Goal: Check status: Check status

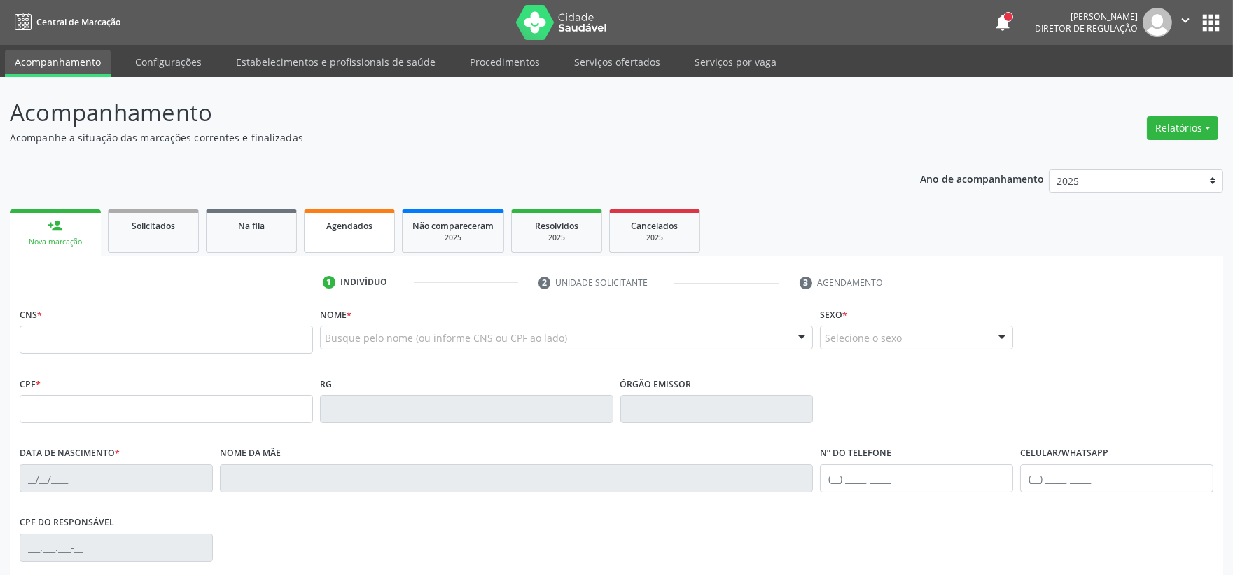
click at [337, 232] on link "Agendados" at bounding box center [349, 230] width 91 height 43
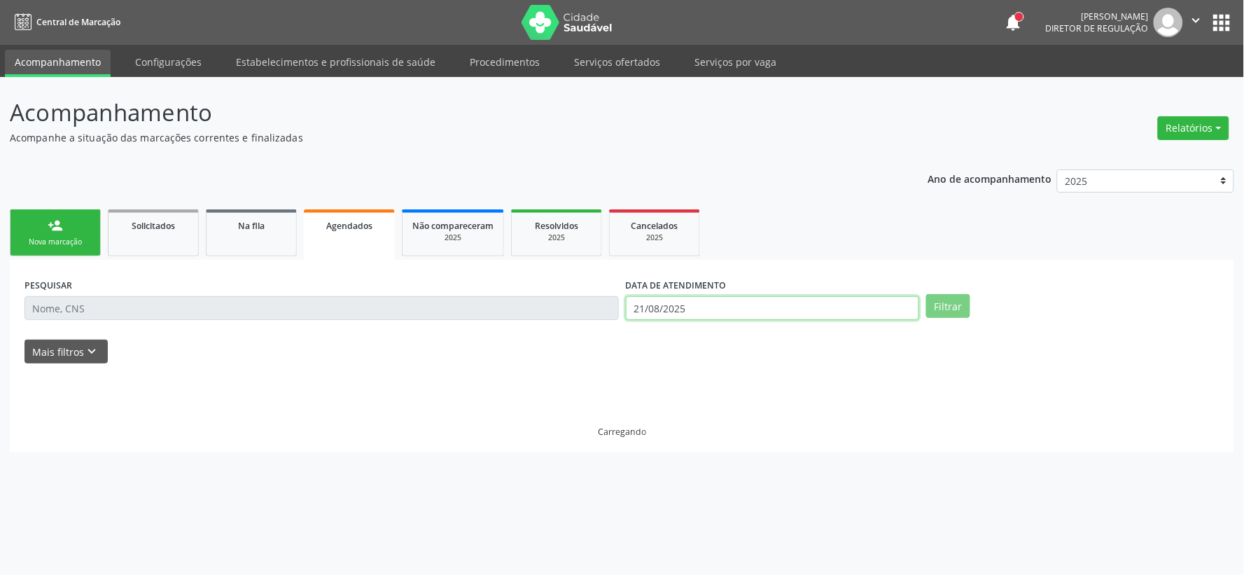
click at [667, 306] on input "21/08/2025" at bounding box center [772, 308] width 293 height 24
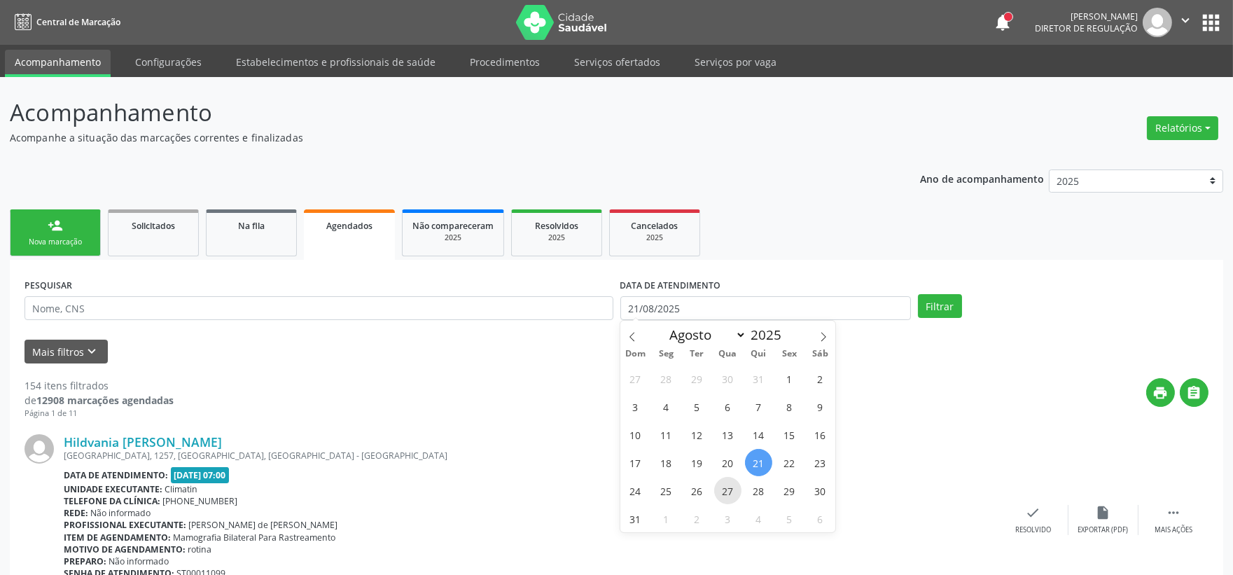
click at [725, 490] on span "27" at bounding box center [727, 490] width 27 height 27
type input "[DATE]"
click at [725, 490] on span "27" at bounding box center [727, 490] width 27 height 27
click at [725, 490] on div "Unidade executante: [GEOGRAPHIC_DATA]" at bounding box center [531, 489] width 935 height 12
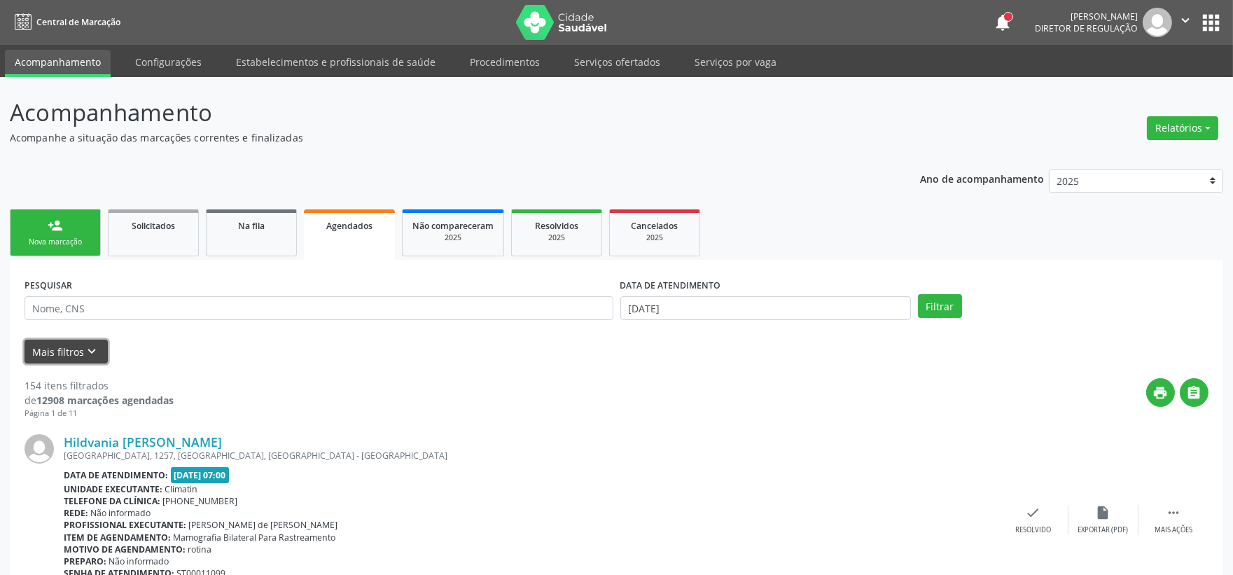
click at [85, 348] on icon "keyboard_arrow_down" at bounding box center [92, 351] width 15 height 15
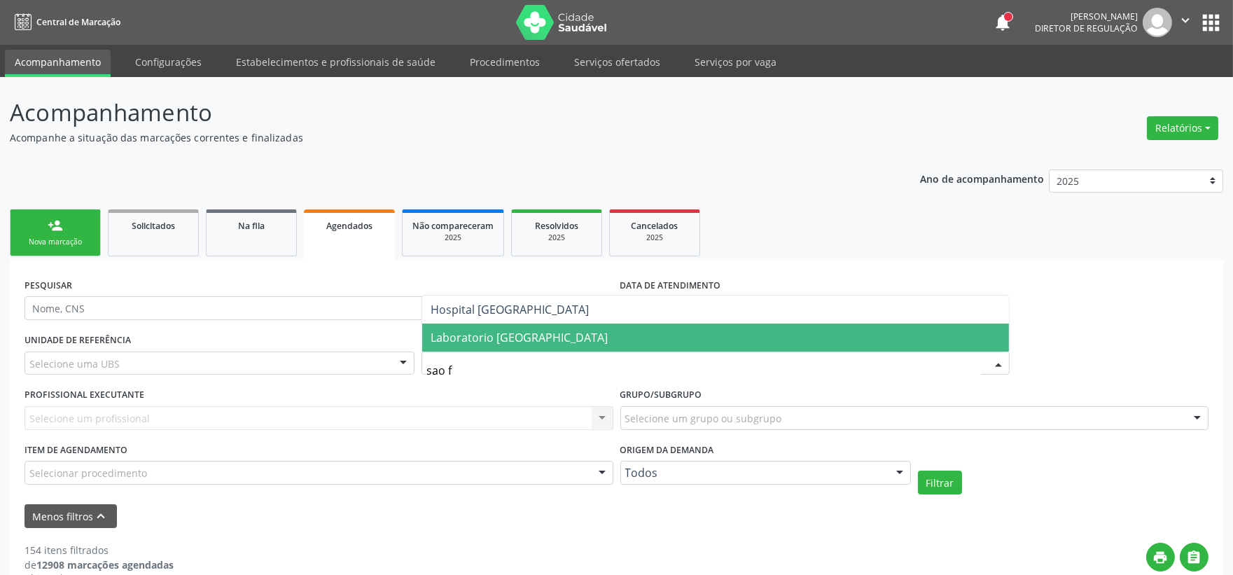
type input "sao fr"
click at [487, 344] on span "Laboratorio [GEOGRAPHIC_DATA]" at bounding box center [715, 337] width 587 height 28
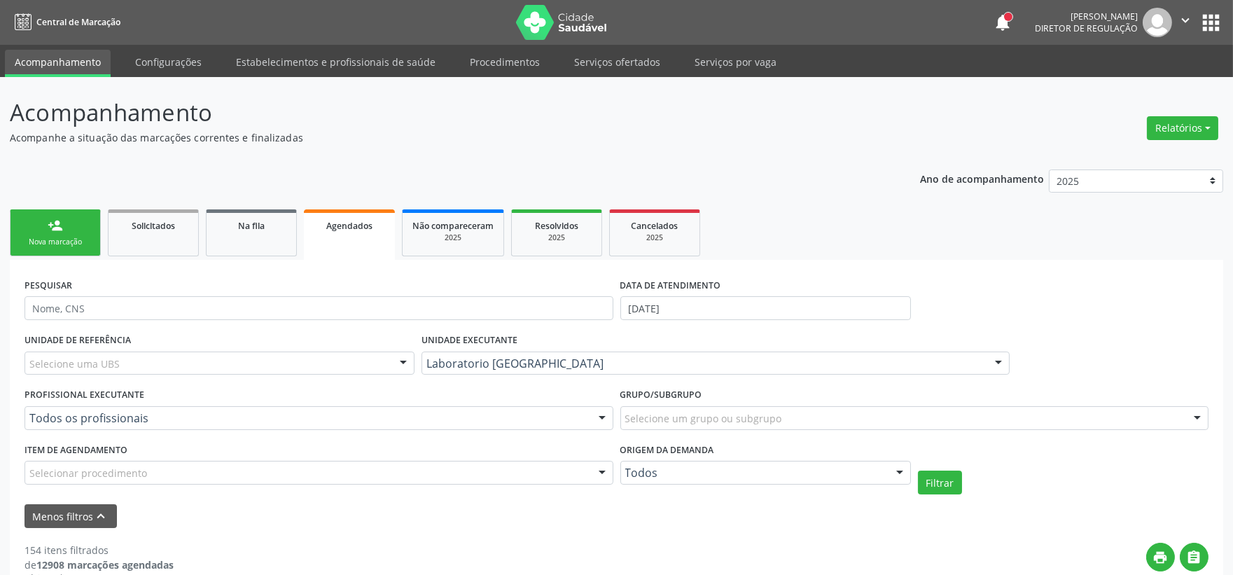
click at [133, 364] on div "Selecione uma UBS" at bounding box center [220, 363] width 390 height 24
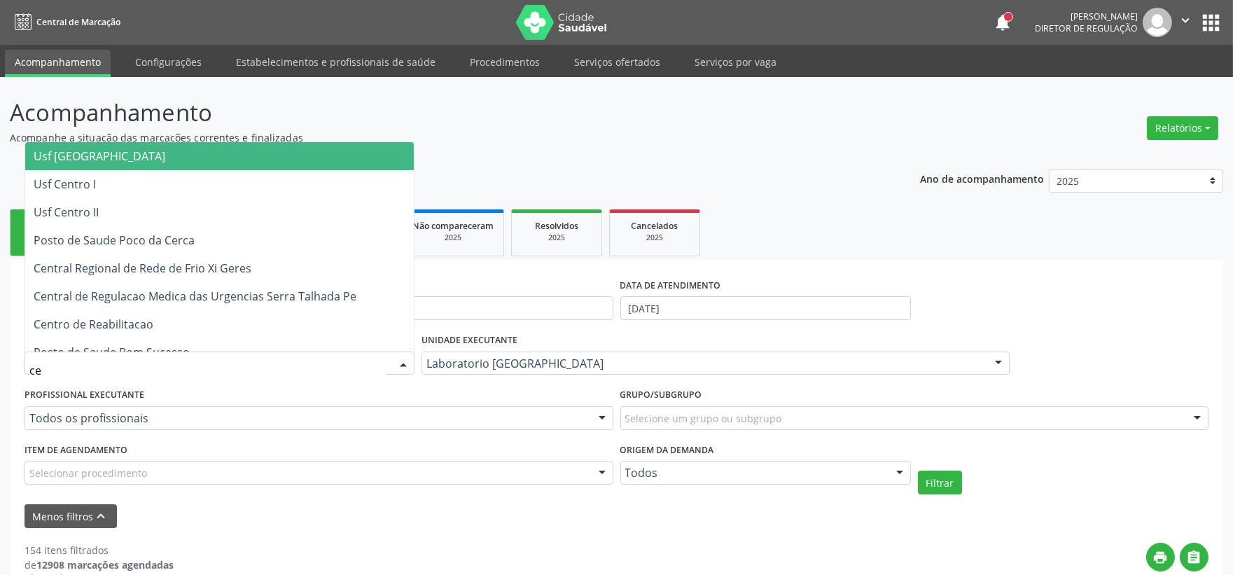
type input "c"
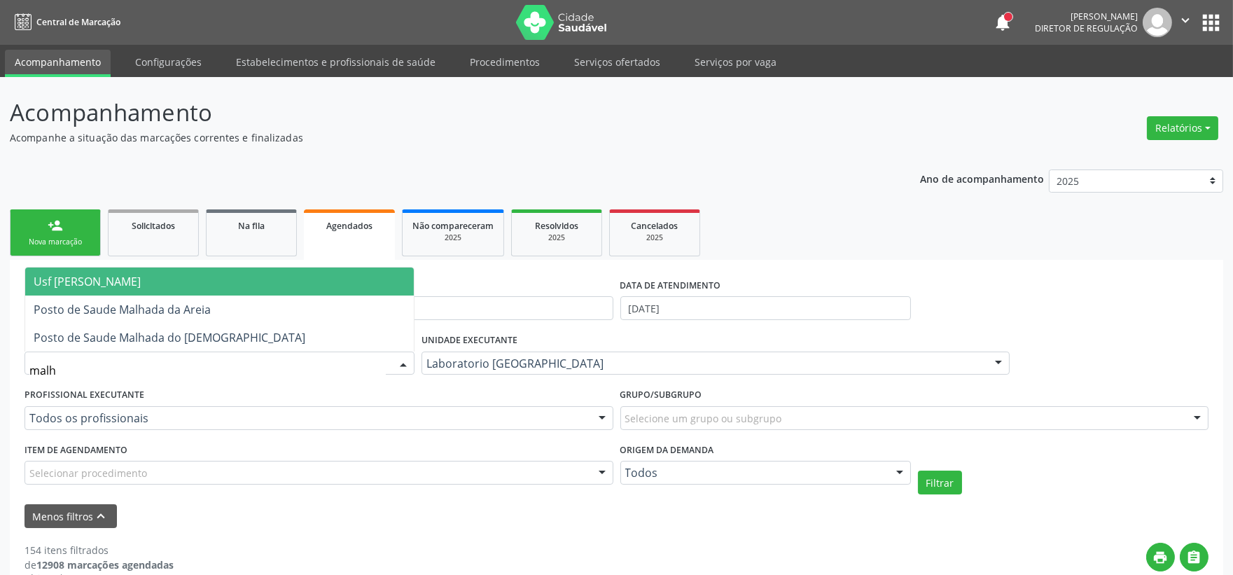
type input "malha"
click at [144, 284] on span "Usf [PERSON_NAME]" at bounding box center [219, 281] width 389 height 28
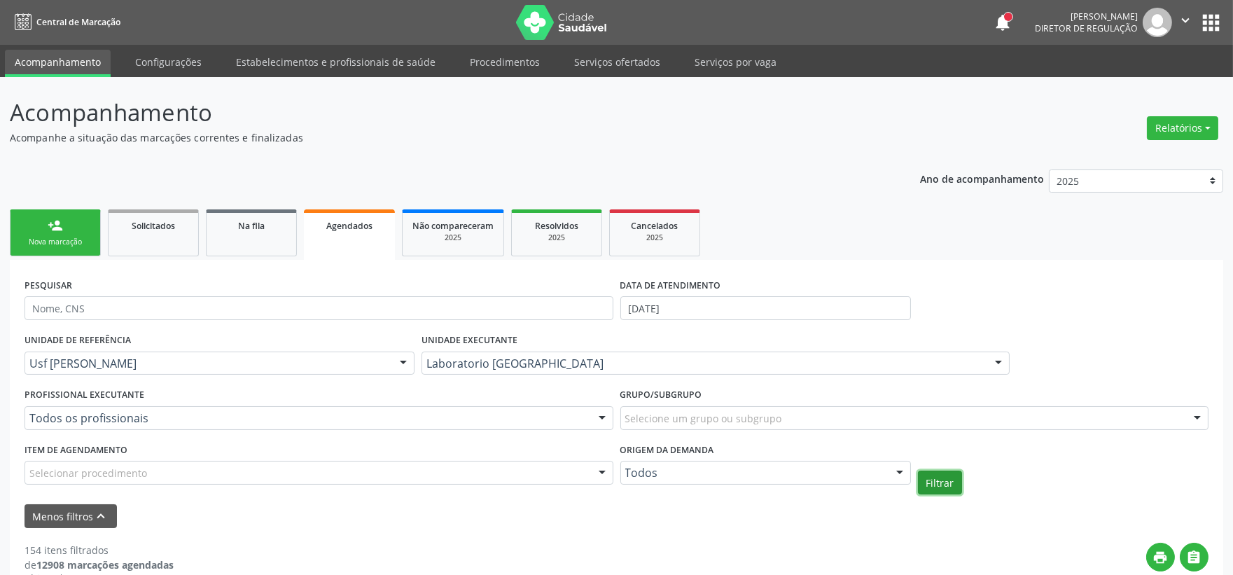
click at [938, 485] on button "Filtrar" at bounding box center [940, 482] width 44 height 24
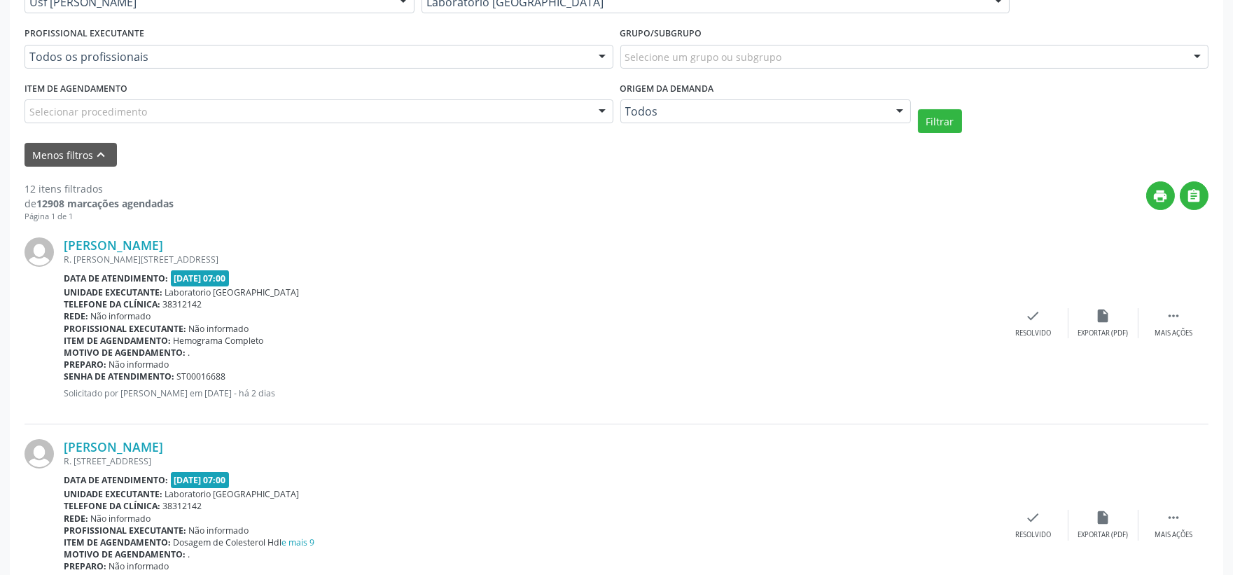
scroll to position [377, 0]
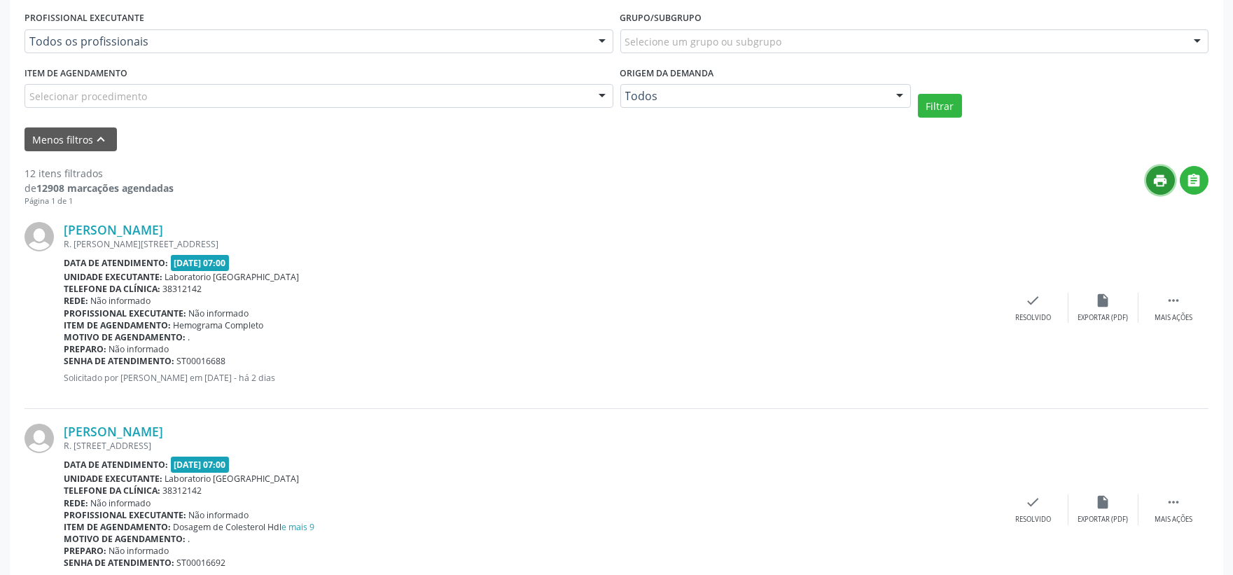
click at [1170, 182] on button "print" at bounding box center [1160, 180] width 29 height 29
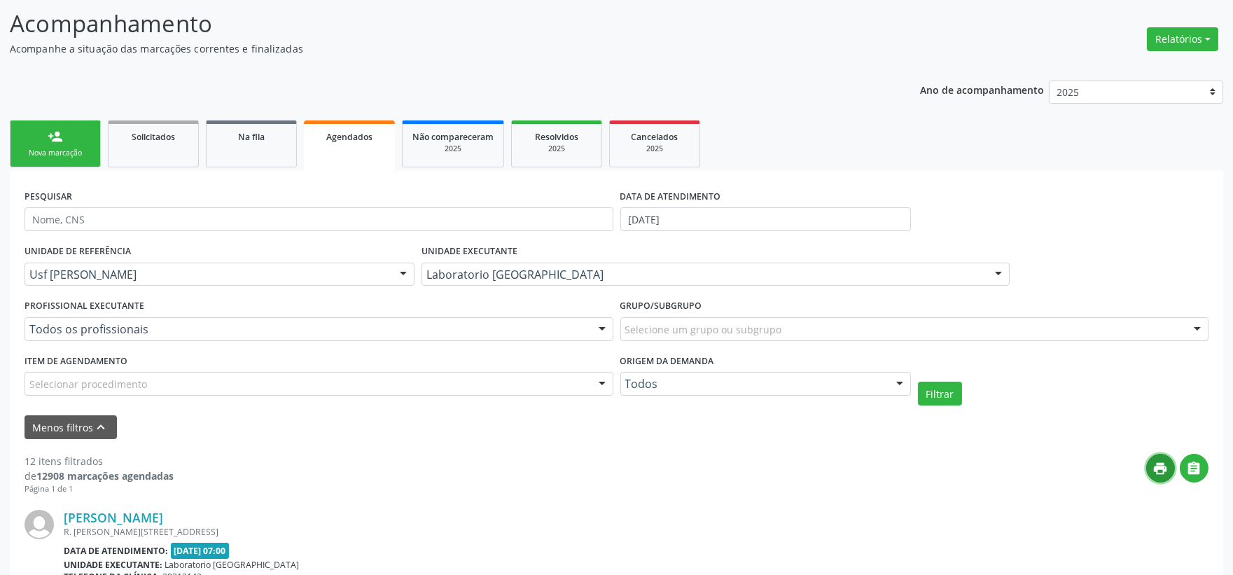
scroll to position [0, 0]
